Goal: Task Accomplishment & Management: Use online tool/utility

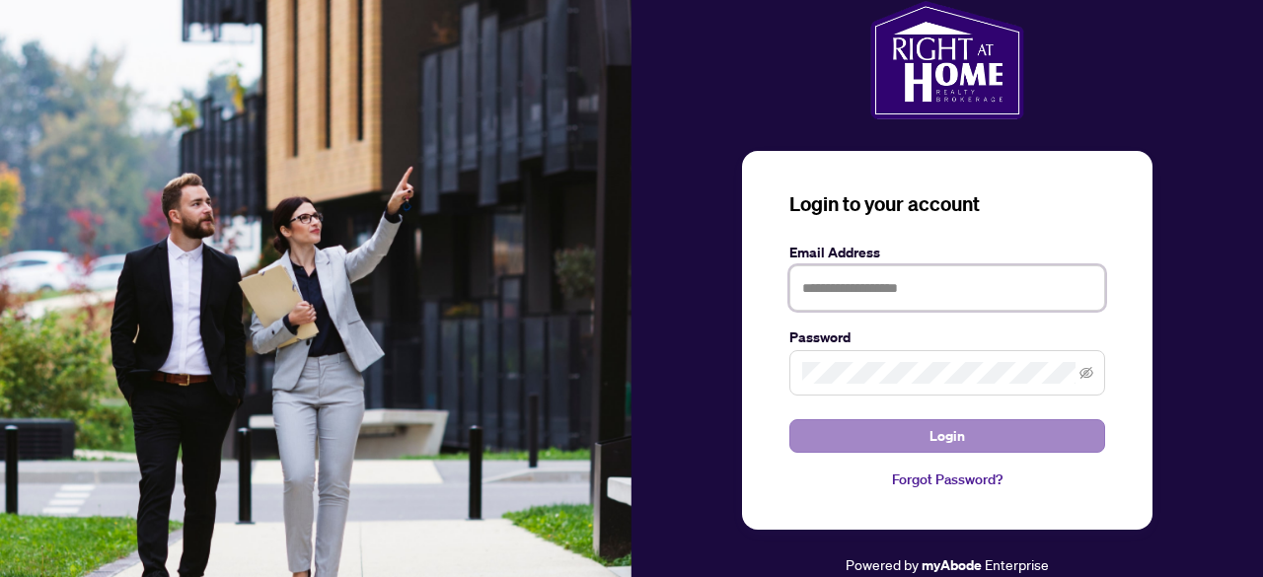
type input "**********"
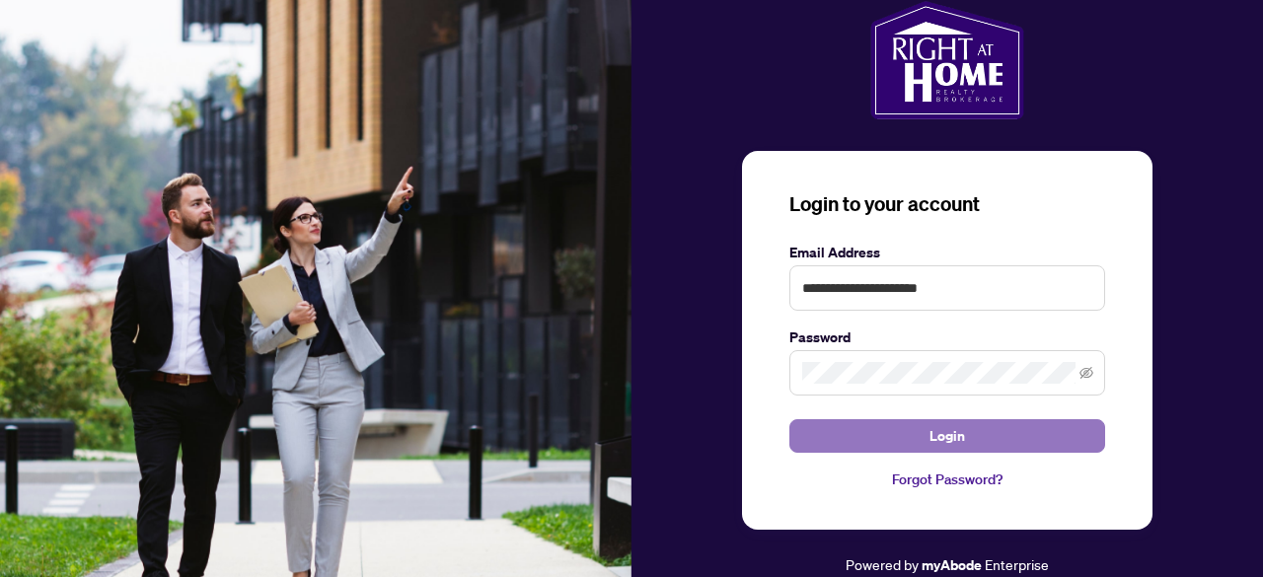
click at [951, 438] on span "Login" at bounding box center [948, 436] width 36 height 32
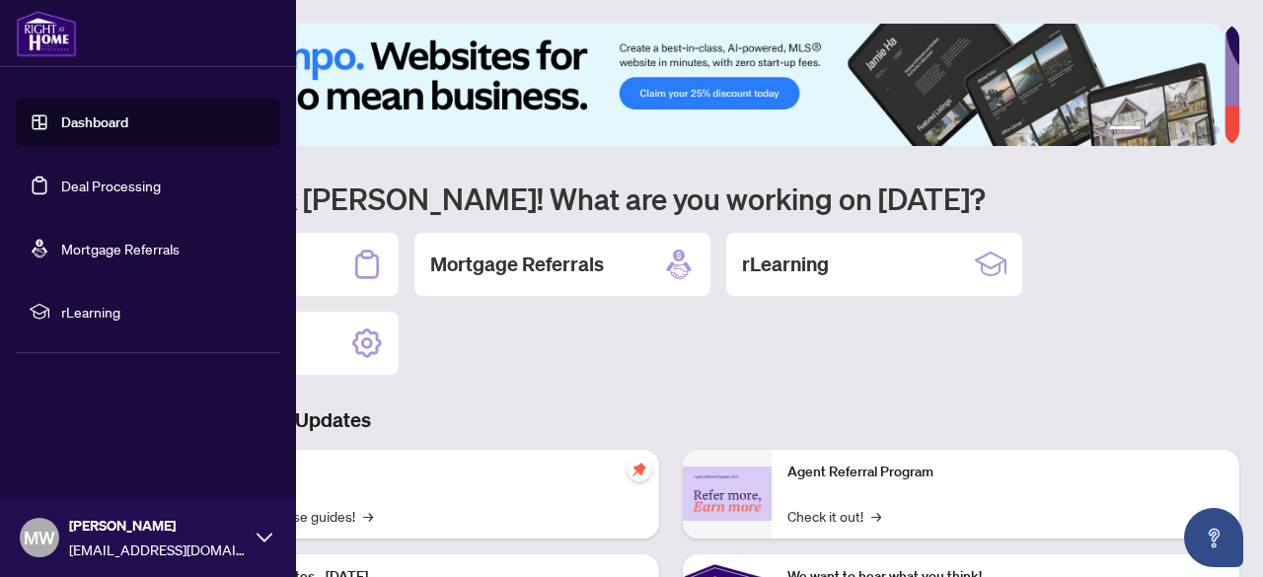
click at [61, 185] on link "Deal Processing" at bounding box center [111, 186] width 100 height 18
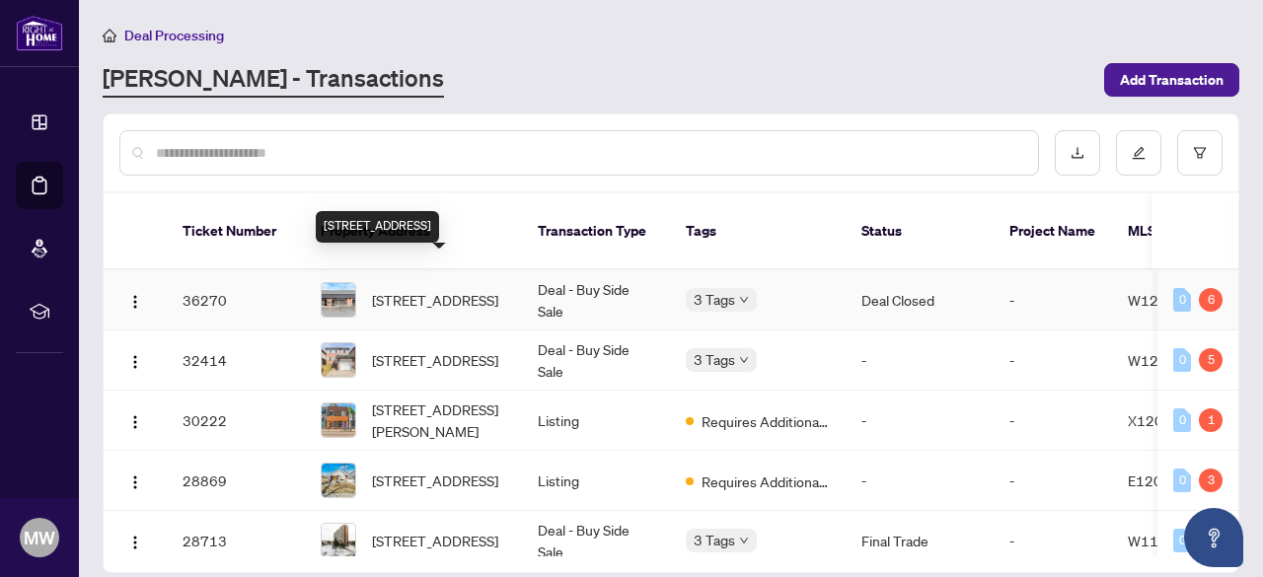
click at [450, 289] on span "[STREET_ADDRESS]" at bounding box center [435, 300] width 126 height 22
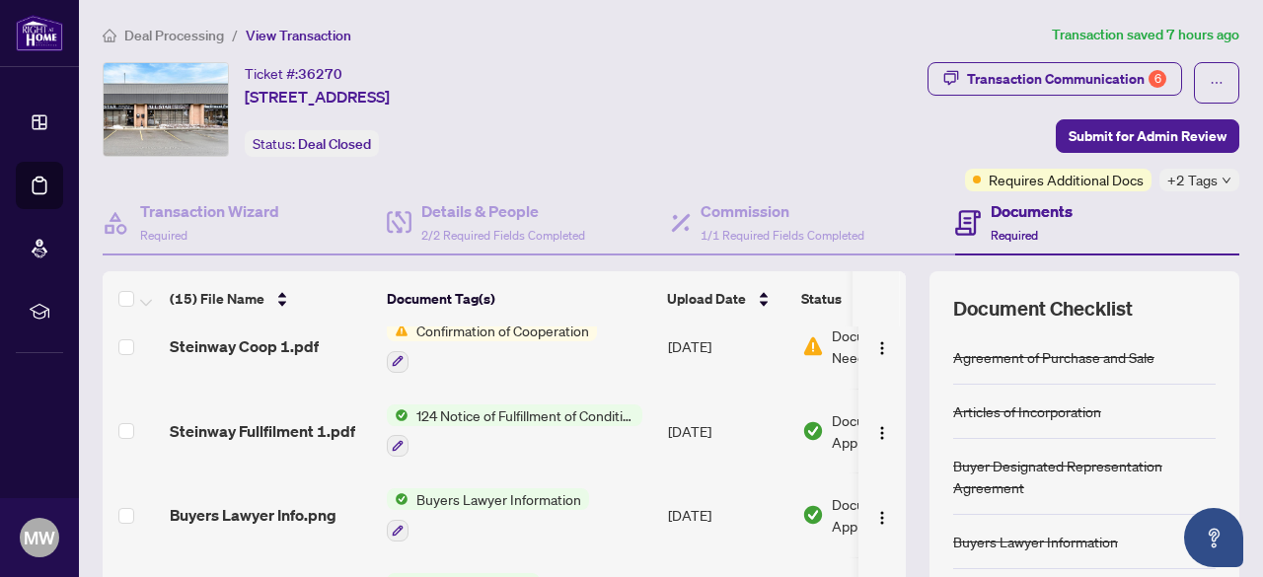
scroll to position [483, 0]
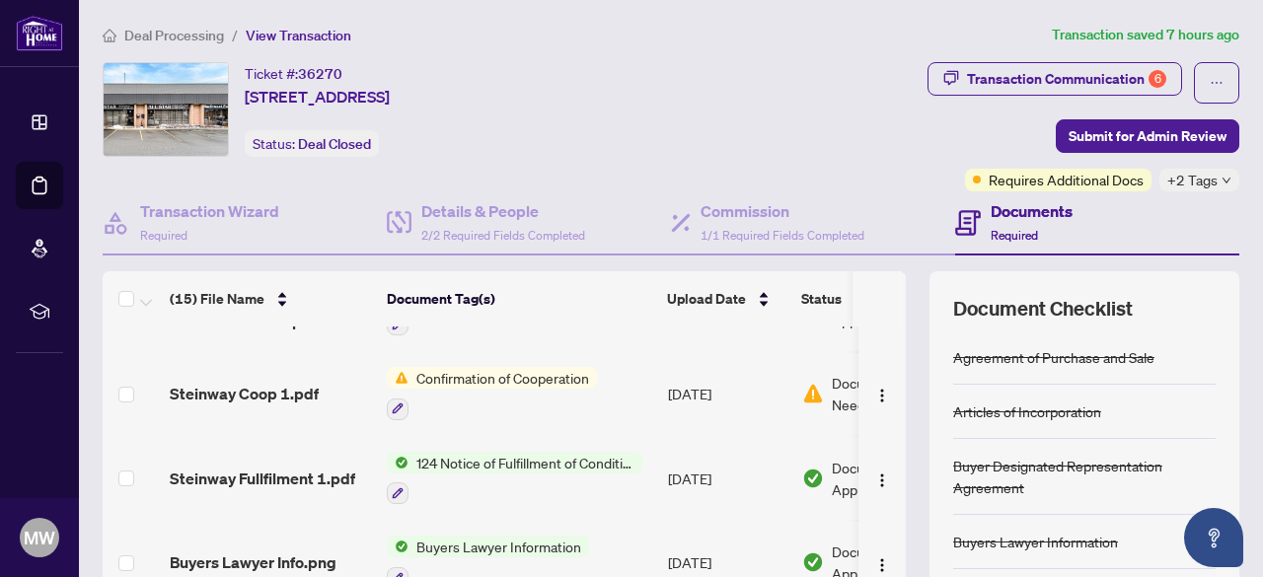
click at [485, 376] on span "Confirmation of Cooperation" at bounding box center [503, 378] width 189 height 22
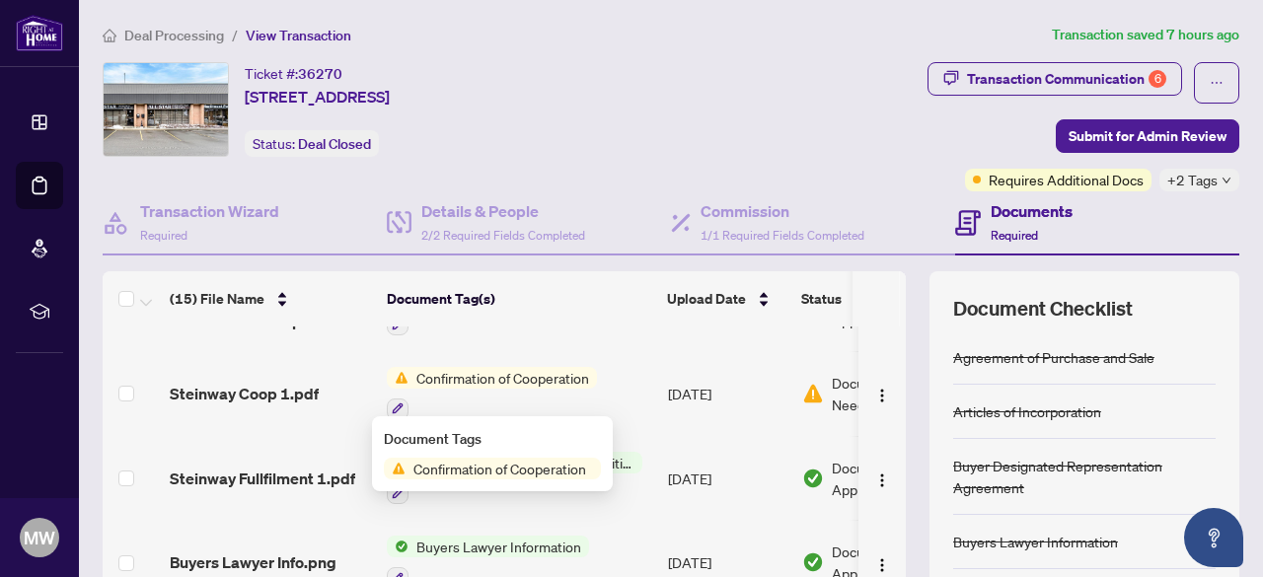
click at [453, 471] on span "Confirmation of Cooperation" at bounding box center [500, 469] width 189 height 22
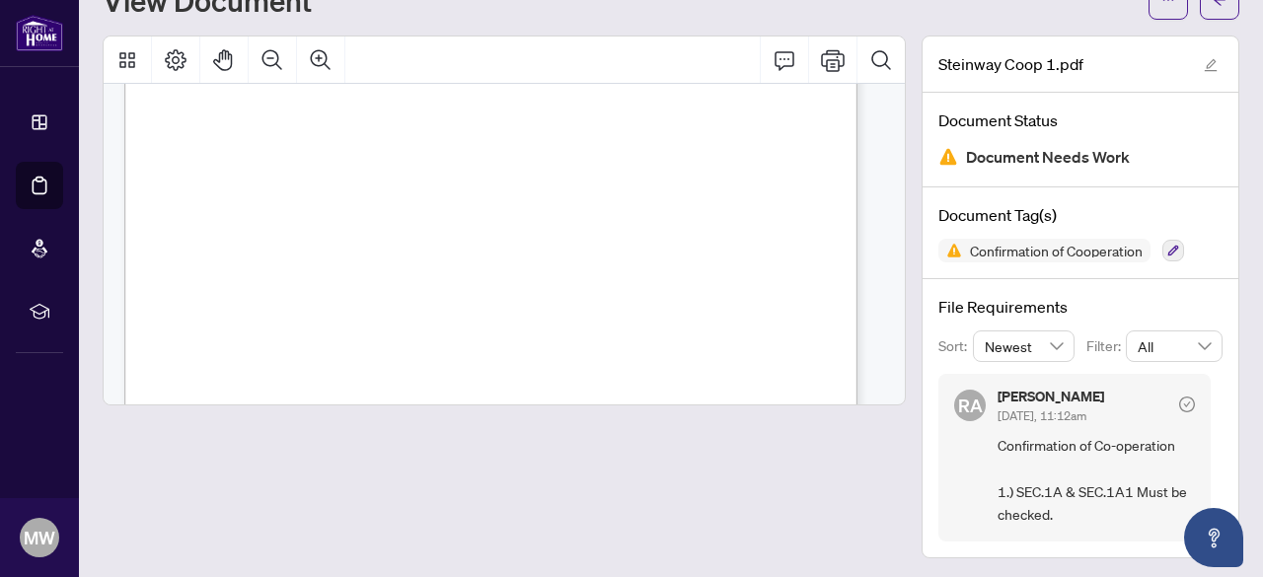
scroll to position [197, 0]
